Goal: Browse casually: Explore the website without a specific task or goal

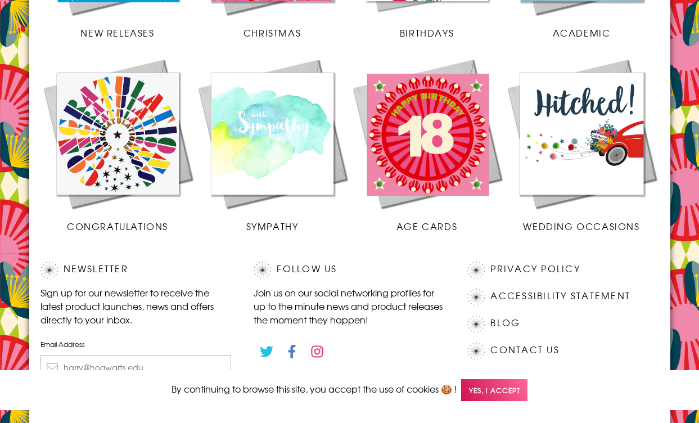
scroll to position [536, 0]
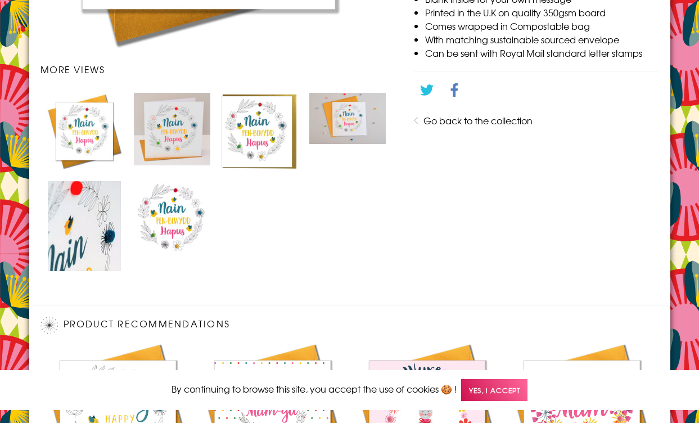
scroll to position [832, 0]
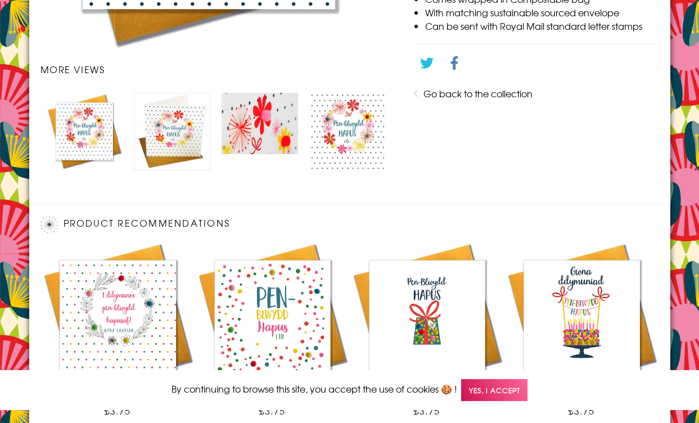
scroll to position [732, 0]
